Goal: Find specific page/section: Find specific page/section

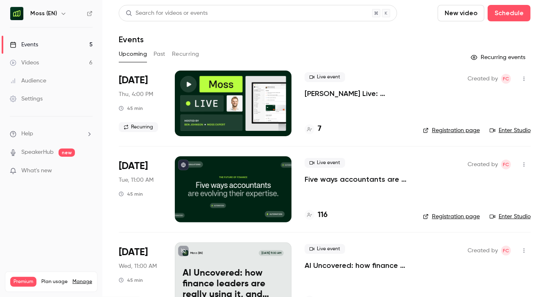
click at [66, 11] on div "Moss (EN)" at bounding box center [55, 14] width 50 height 10
click at [55, 14] on h6 "Moss (EN)" at bounding box center [43, 13] width 27 height 8
click at [60, 14] on icon "button" at bounding box center [63, 13] width 7 height 7
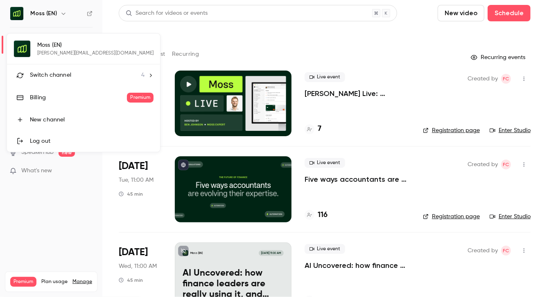
click at [64, 76] on span "Switch channel" at bounding box center [50, 75] width 41 height 9
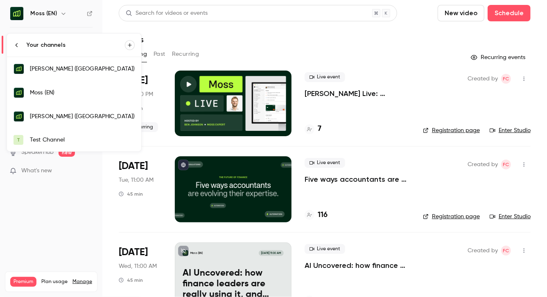
click at [61, 115] on div "[PERSON_NAME] ([GEOGRAPHIC_DATA])" at bounding box center [82, 116] width 105 height 8
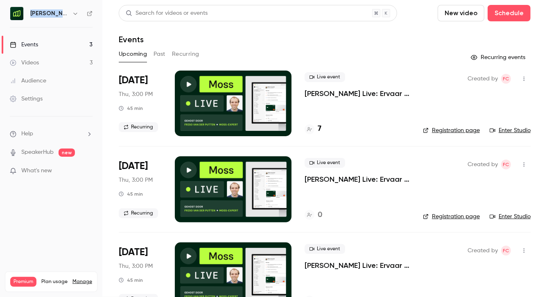
click at [320, 127] on h4 "7" at bounding box center [320, 128] width 4 height 11
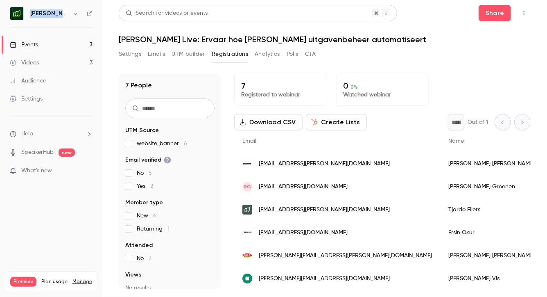
scroll to position [24, 0]
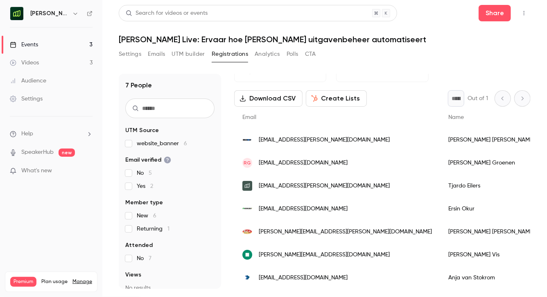
click at [298, 277] on span "[EMAIL_ADDRESS][DOMAIN_NAME]" at bounding box center [303, 277] width 89 height 9
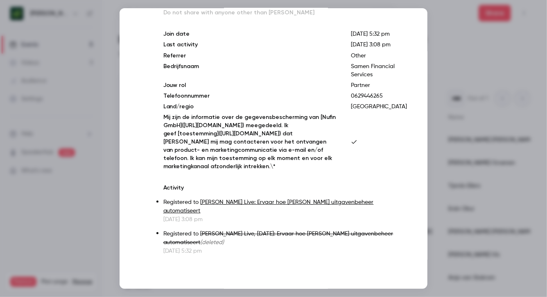
scroll to position [0, 0]
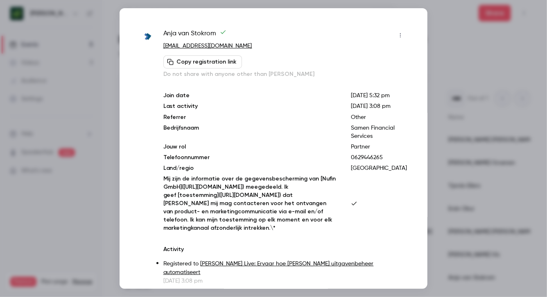
click at [464, 70] on div at bounding box center [273, 148] width 547 height 297
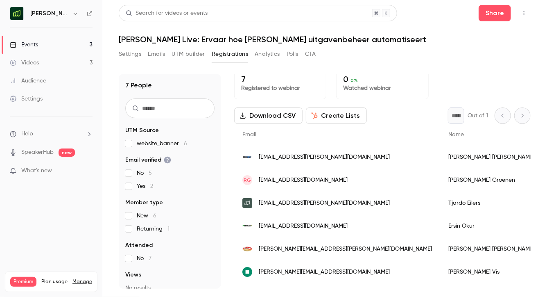
scroll to position [6, 0]
